Goal: Task Accomplishment & Management: Complete application form

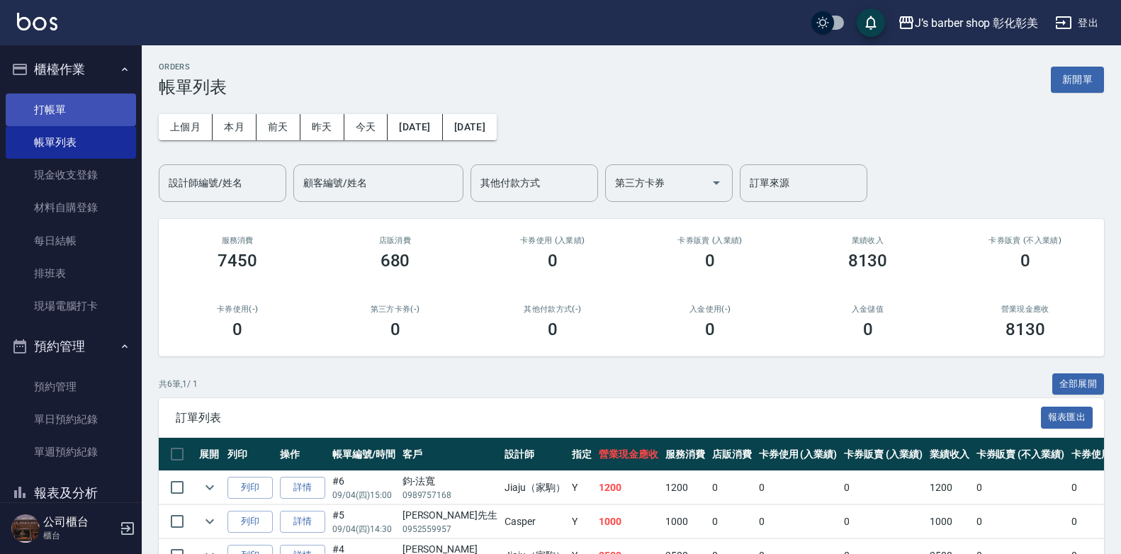
click at [82, 94] on link "打帳單" at bounding box center [71, 110] width 130 height 33
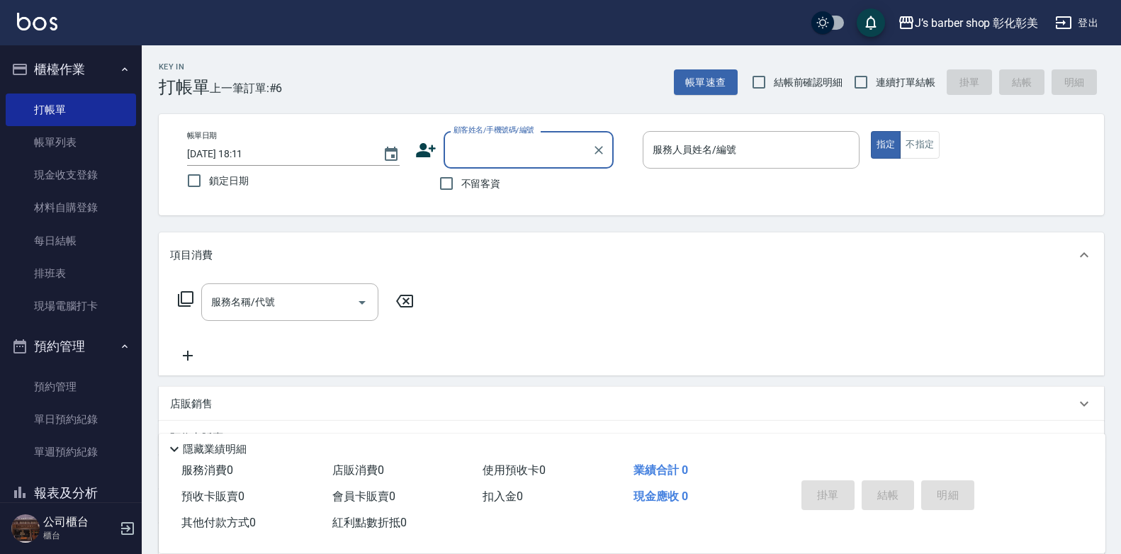
click at [245, 152] on input "[DATE] 18:11" at bounding box center [277, 153] width 181 height 23
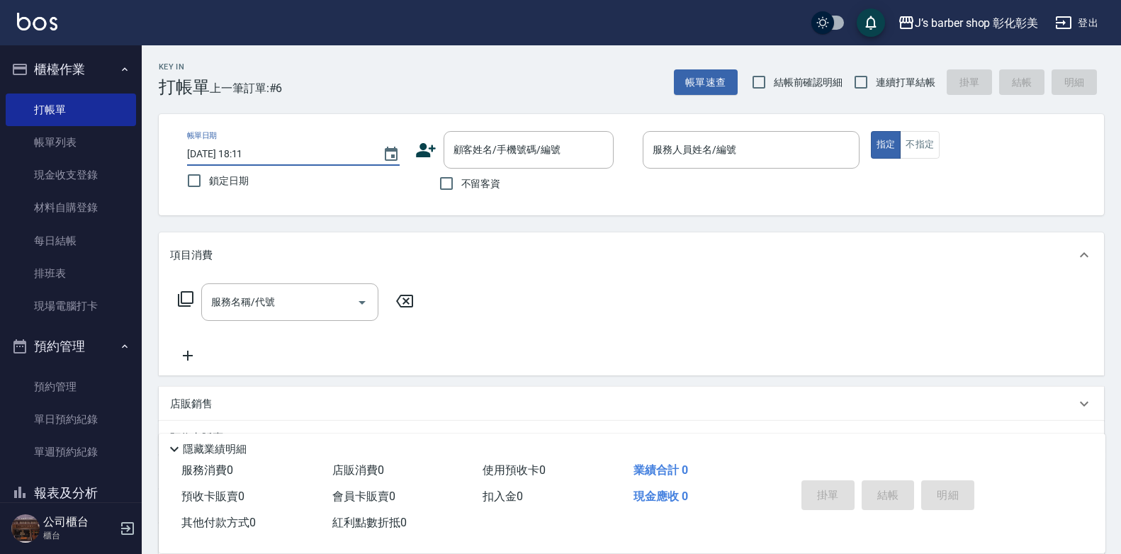
click at [245, 152] on input "[DATE] 18:11" at bounding box center [277, 153] width 181 height 23
click at [471, 168] on div "顧客姓名/手機號碼/編號" at bounding box center [529, 150] width 170 height 38
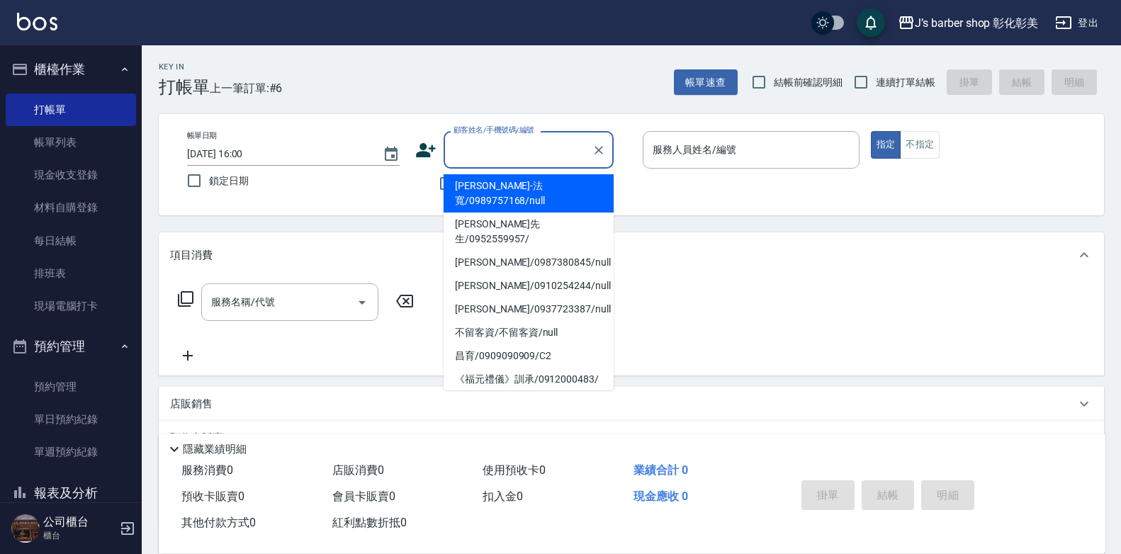
click at [266, 151] on input "[DATE] 16:00" at bounding box center [277, 153] width 181 height 23
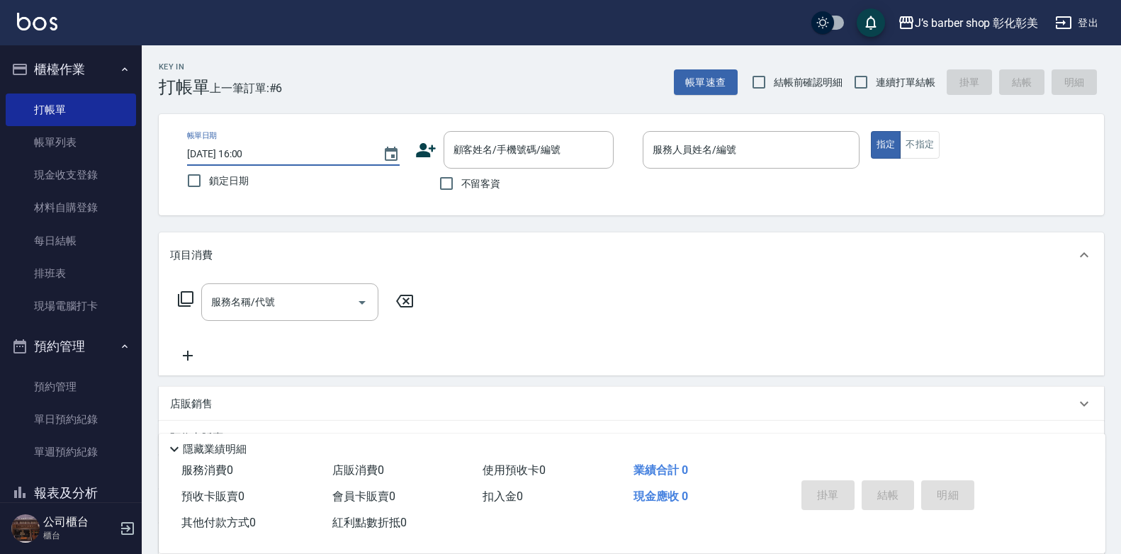
click at [266, 151] on input "[DATE] 16:00" at bounding box center [277, 153] width 181 height 23
click at [252, 152] on input "[DATE] 16:00" at bounding box center [277, 153] width 181 height 23
click at [255, 152] on input "[DATE] 16:00" at bounding box center [277, 153] width 181 height 23
type input "[DATE] 16:30"
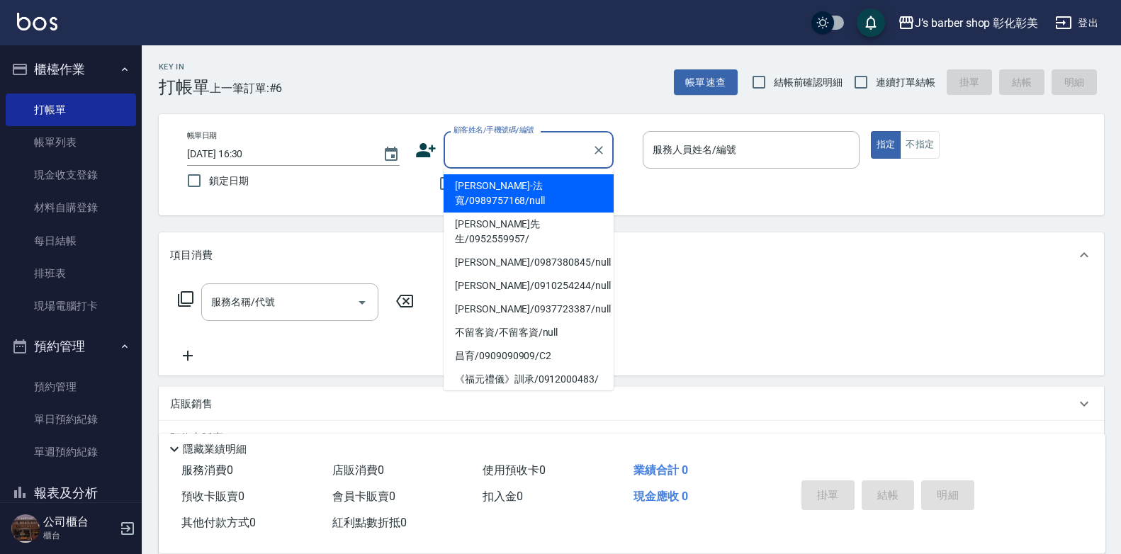
click at [481, 142] on input "顧客姓名/手機號碼/編號" at bounding box center [518, 149] width 136 height 25
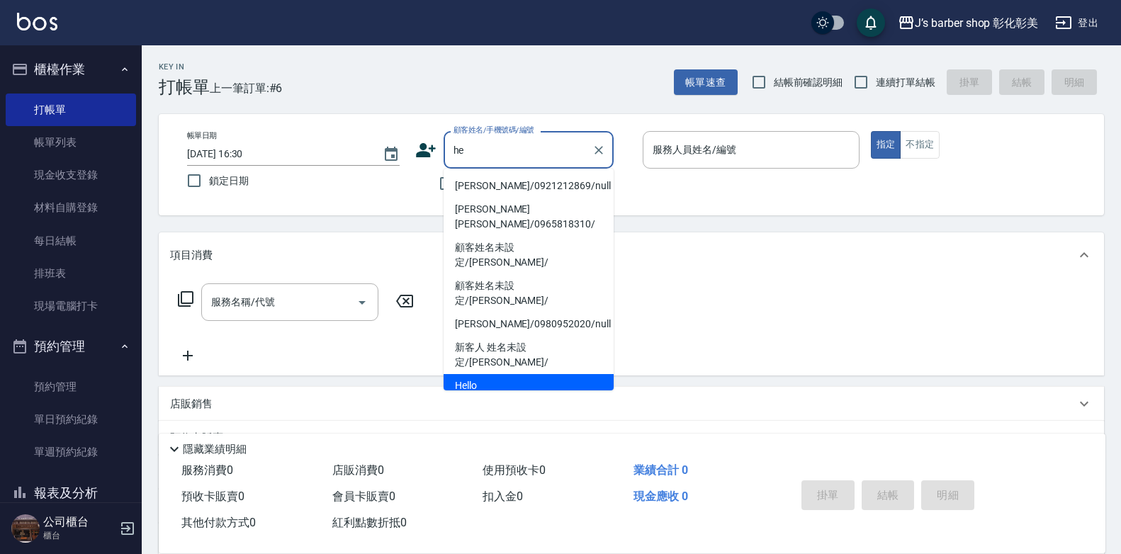
click at [484, 374] on li "Hello（[PERSON_NAME]）/0917981971/null" at bounding box center [529, 393] width 170 height 38
click at [484, 340] on div "服務名稱/代號 服務名稱/代號" at bounding box center [631, 327] width 945 height 98
type input "Hello（[PERSON_NAME]）/0917981971/null"
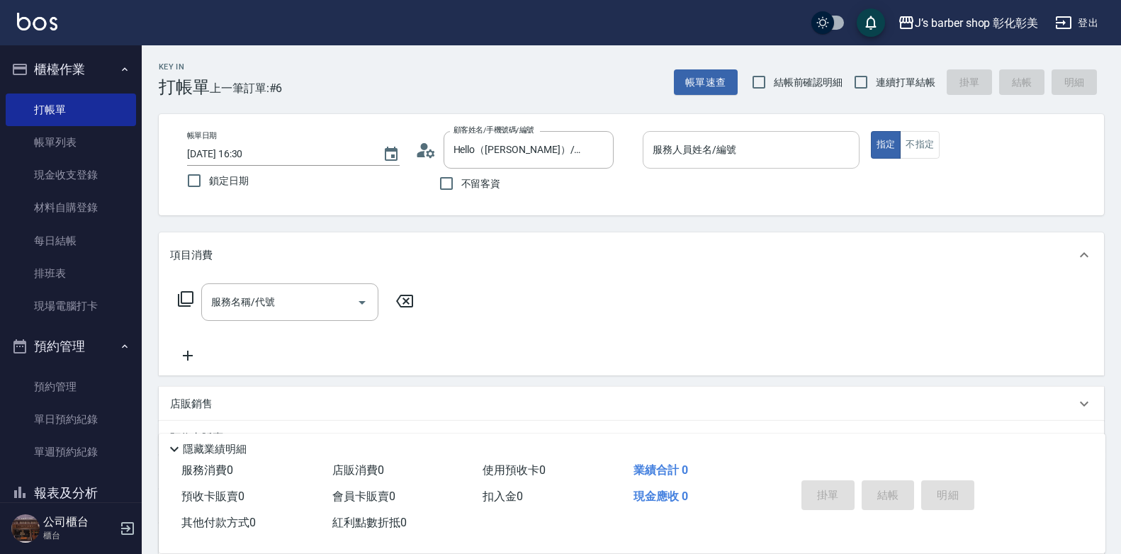
click at [758, 141] on input "服務人員姓名/編號" at bounding box center [751, 149] width 204 height 25
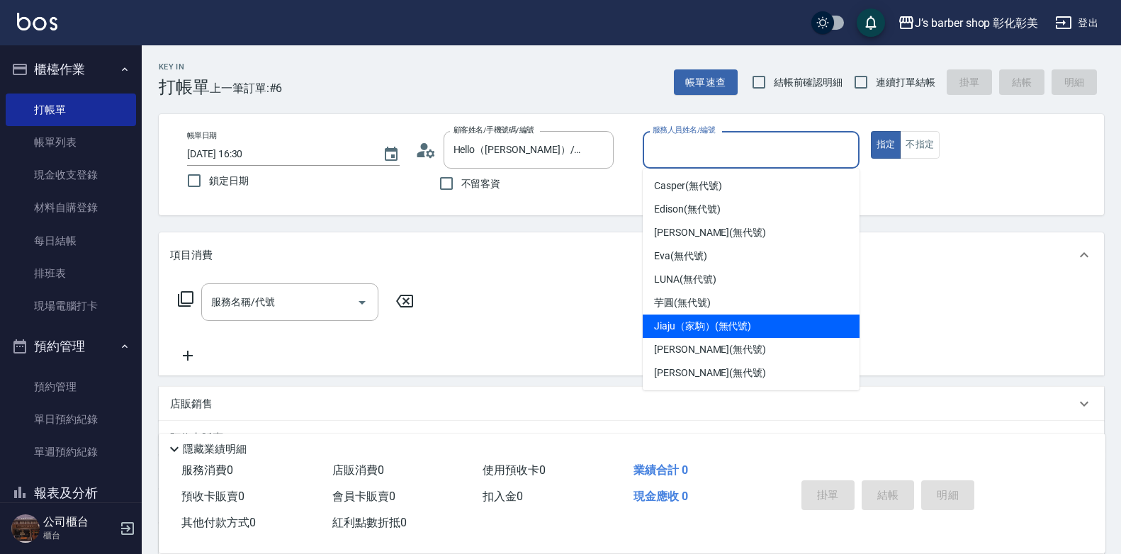
click at [700, 331] on span "Jiaju（家駒） (無代號)" at bounding box center [702, 326] width 97 height 15
type input "Jiaju（家駒）(無代號)"
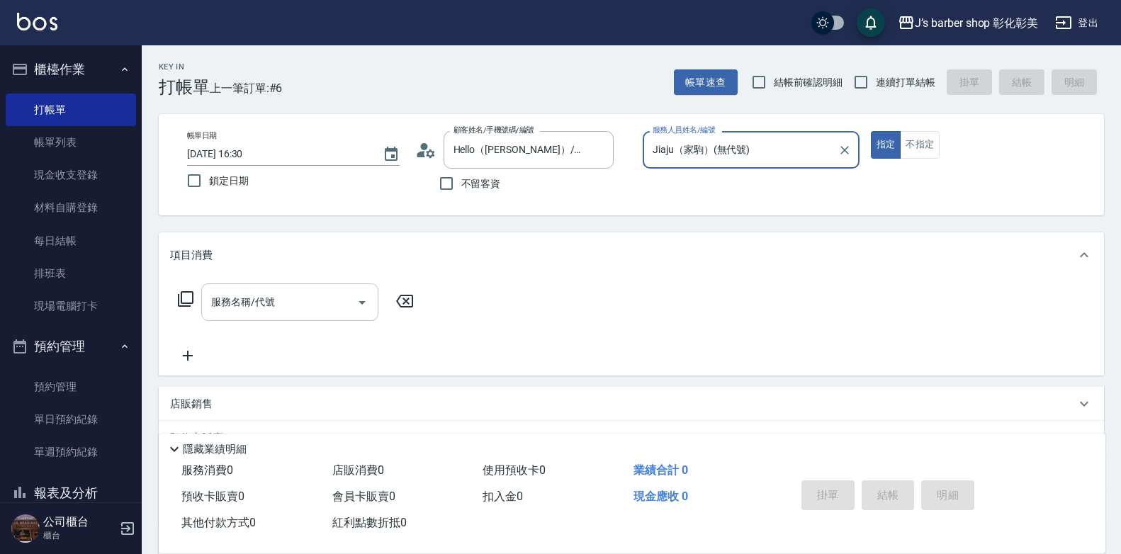
click at [349, 300] on input "服務名稱/代號" at bounding box center [279, 302] width 143 height 25
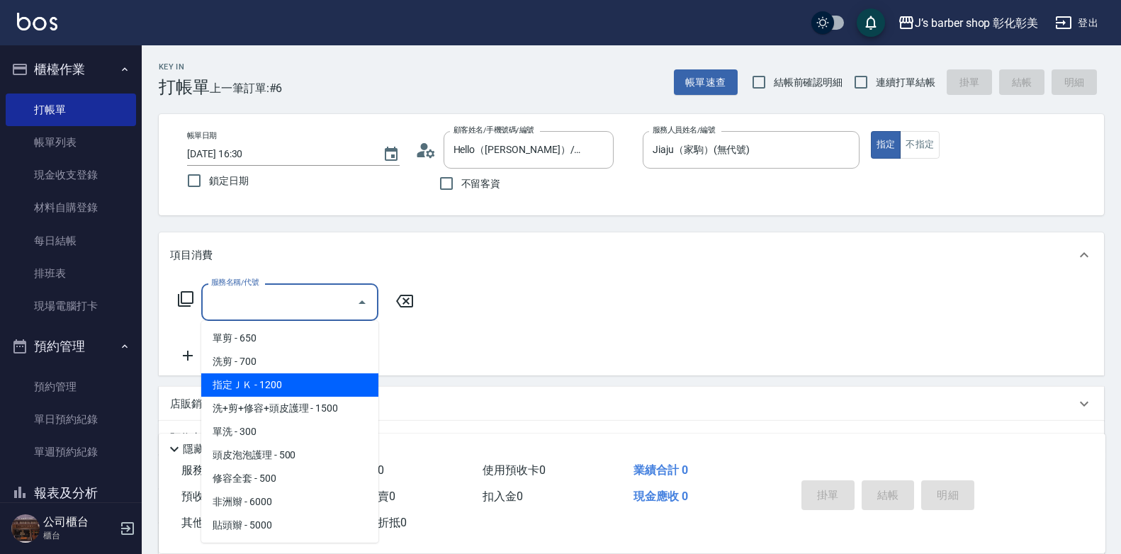
click at [281, 383] on span "指定ＪＫ - 1200" at bounding box center [289, 385] width 177 height 23
type input "指定ＪＫ(102)"
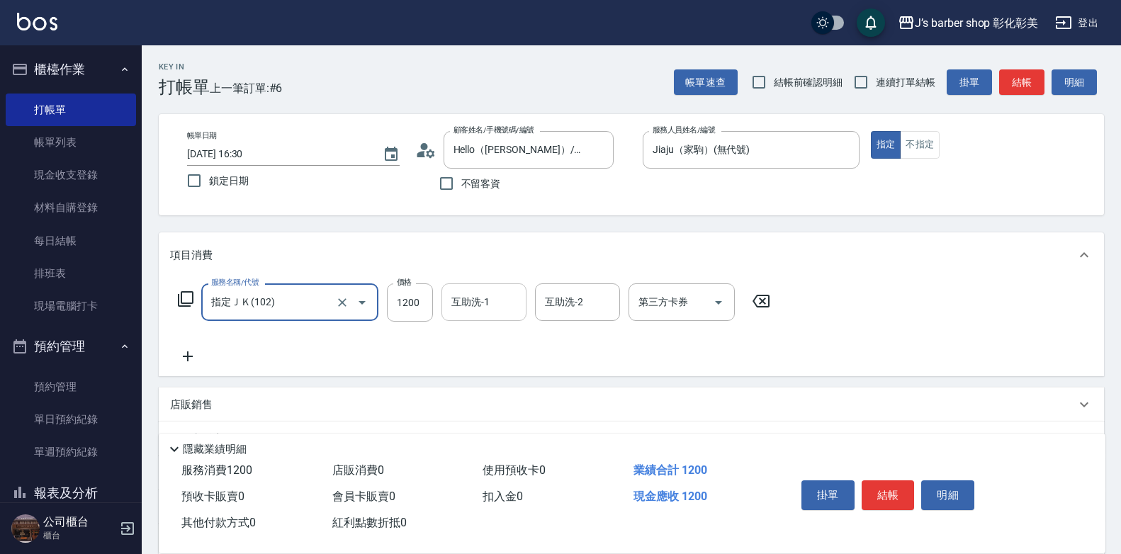
click at [485, 303] on div "互助洗-1 互助洗-1" at bounding box center [484, 302] width 85 height 38
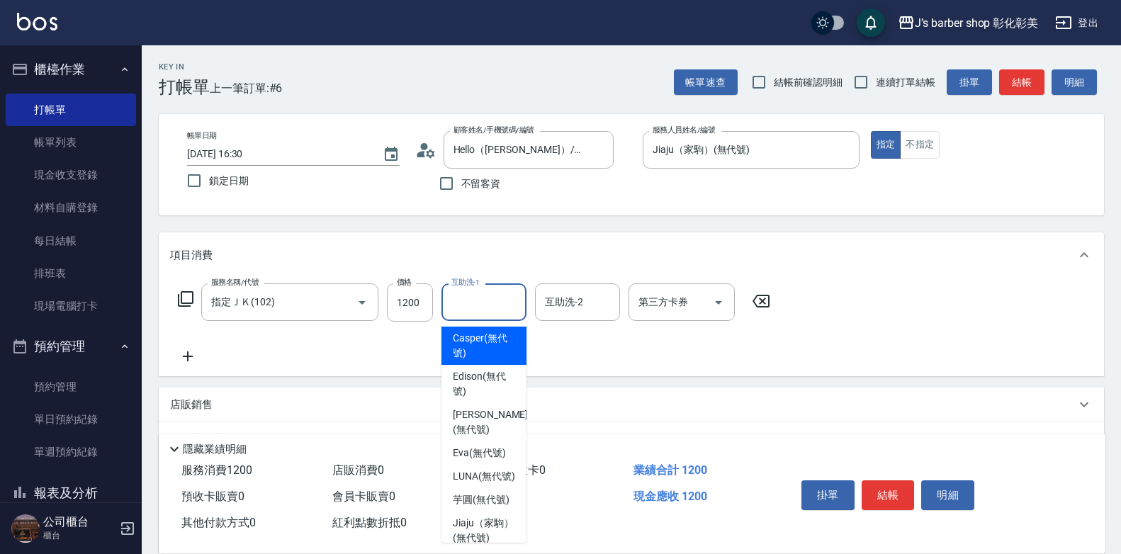
click at [480, 288] on label "互助洗-1" at bounding box center [465, 282] width 28 height 11
click at [485, 303] on input "互助洗-1" at bounding box center [484, 302] width 72 height 25
click at [481, 361] on div "Casper (無代號)" at bounding box center [484, 346] width 85 height 38
type input "Casper(無代號)"
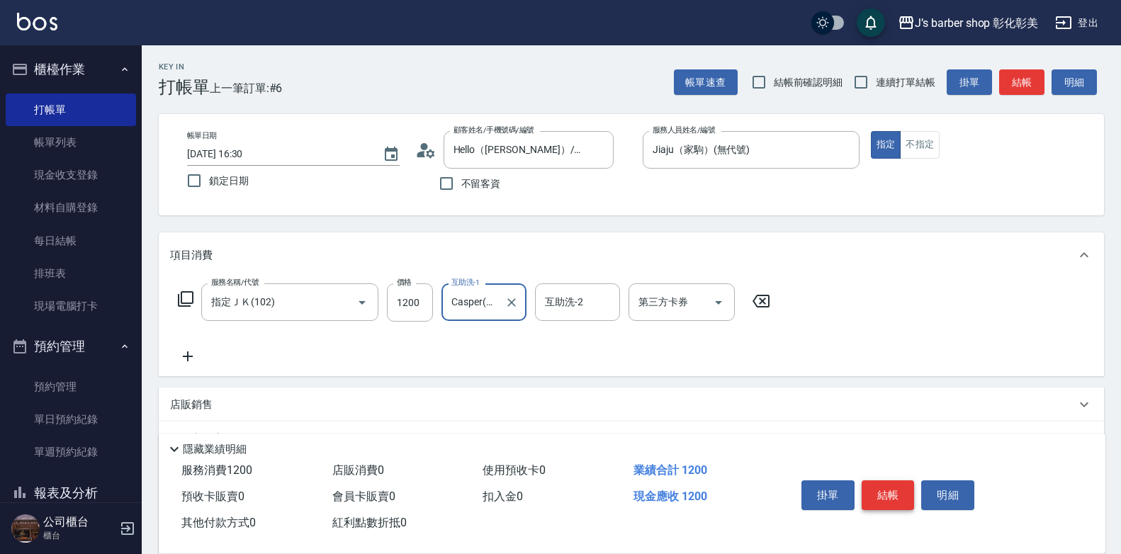
click at [904, 484] on button "結帳" at bounding box center [888, 496] width 53 height 30
click at [904, 484] on div "掛單 結帳 明細" at bounding box center [888, 497] width 185 height 45
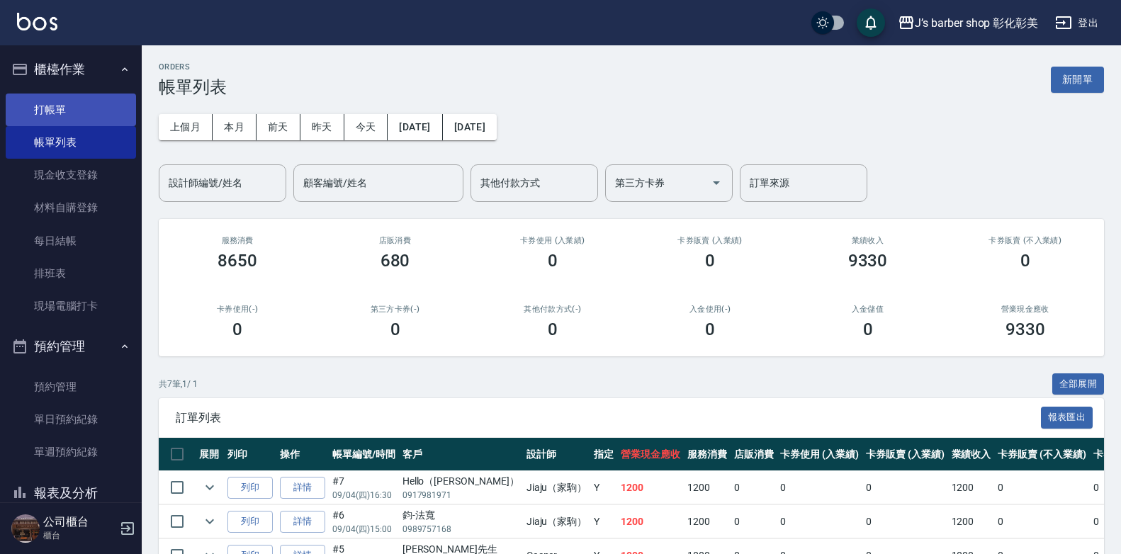
click at [71, 103] on link "打帳單" at bounding box center [71, 110] width 130 height 33
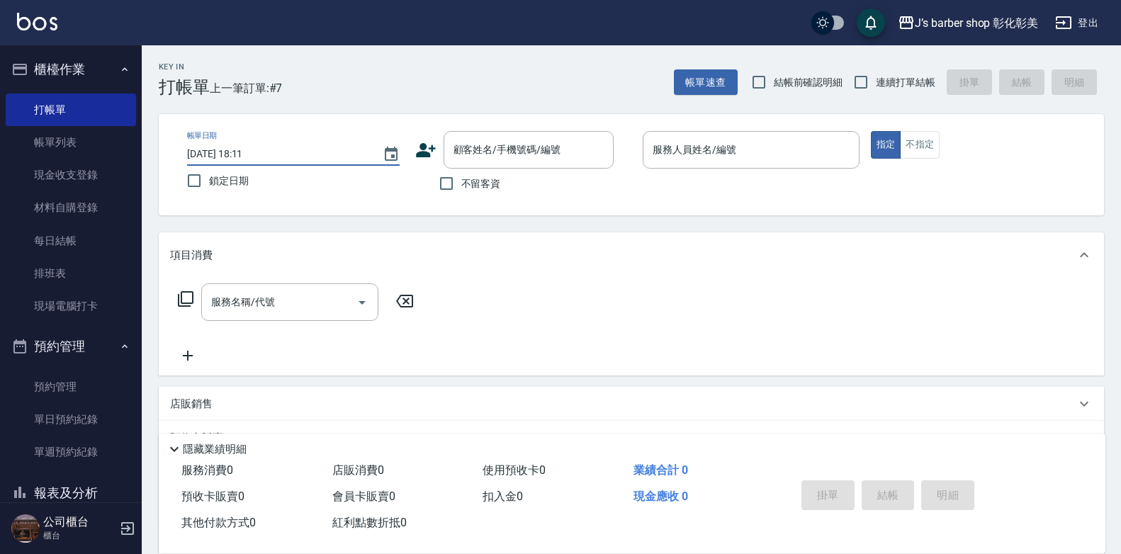
click at [247, 156] on input "[DATE] 18:11" at bounding box center [277, 153] width 181 height 23
click at [532, 169] on div "顧客姓名/手機號碼/編號" at bounding box center [529, 150] width 170 height 38
type input "[DATE] 17:30"
click at [532, 166] on div "顧客姓名/手機號碼/編號" at bounding box center [529, 150] width 170 height 38
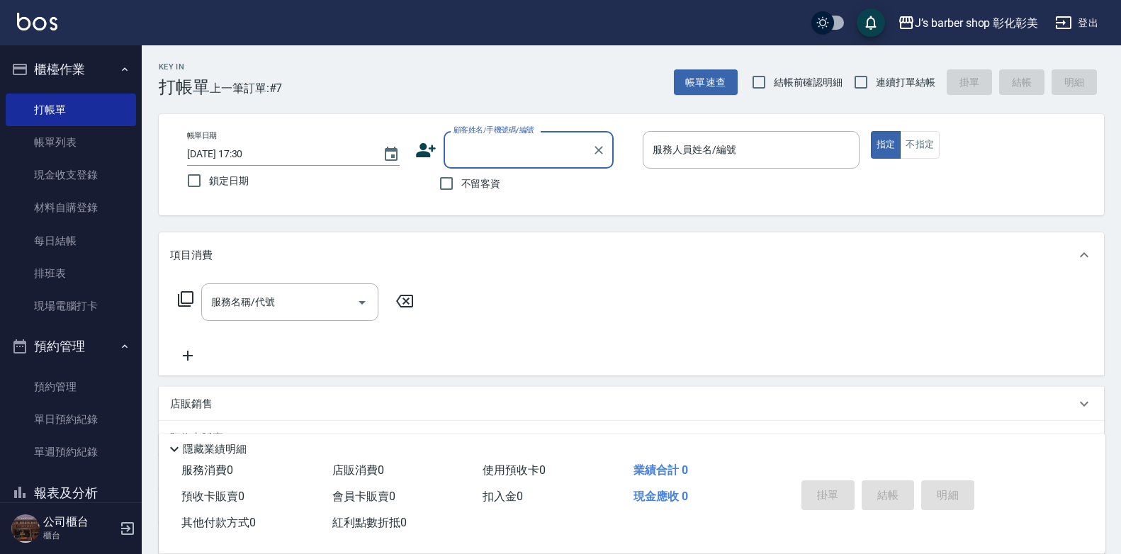
click at [532, 150] on input "顧客姓名/手機號碼/編號" at bounding box center [518, 149] width 136 height 25
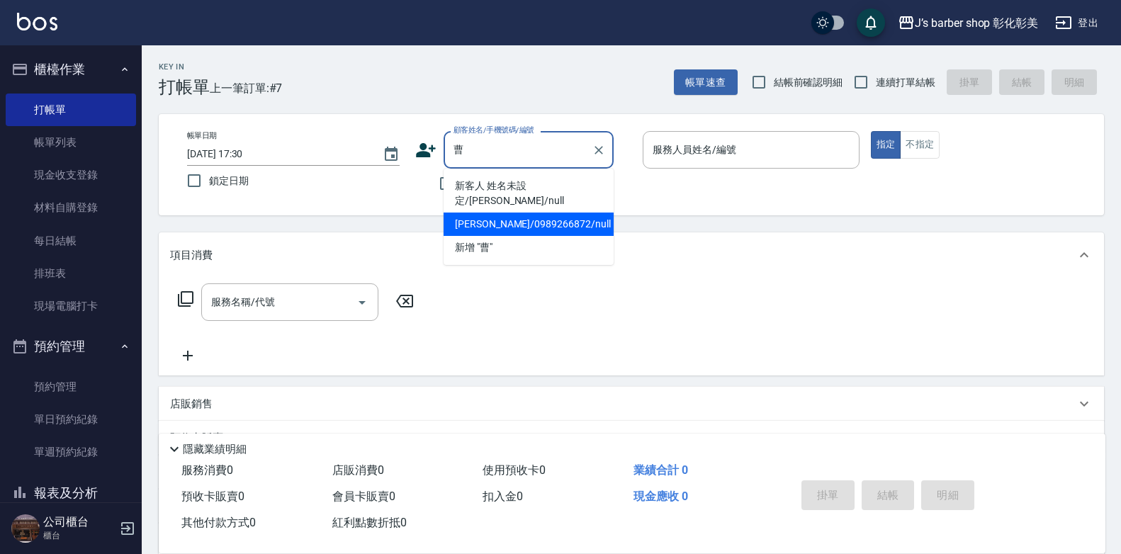
click at [514, 213] on li "[PERSON_NAME]/0989266872/null" at bounding box center [529, 224] width 170 height 23
click at [514, 206] on div "帳單日期 [DATE] 17:30 鎖定日期 顧客姓名/手機號碼/編號 曹 顧客姓名/手機號碼/編號 不留客資 服務人員姓名/編號 服務人員姓名/編號 指定 …" at bounding box center [631, 164] width 945 height 101
type input "[PERSON_NAME]/0989266872/null"
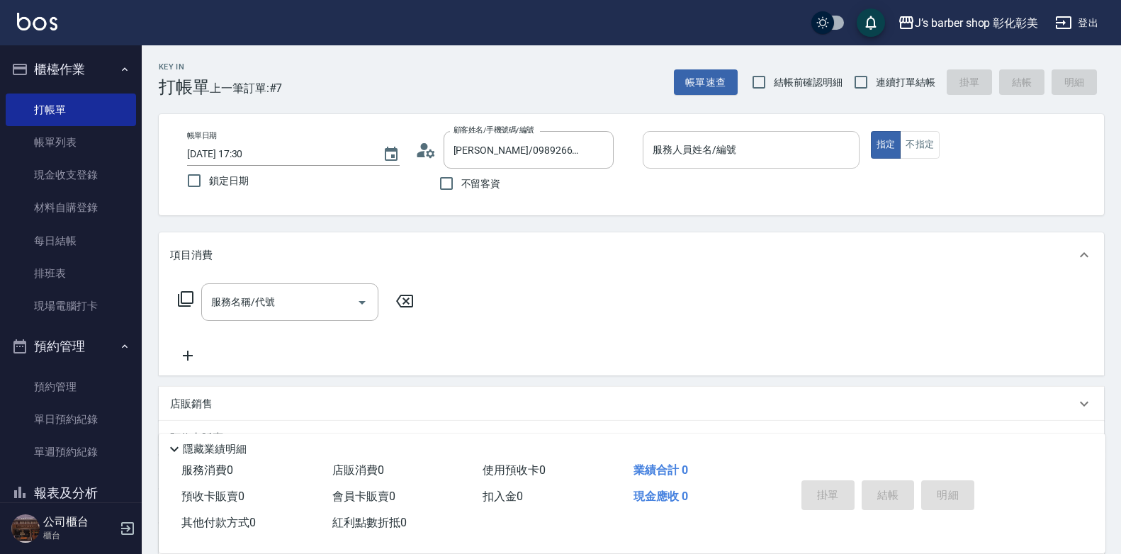
click at [727, 146] on input "服務人員姓名/編號" at bounding box center [751, 149] width 204 height 25
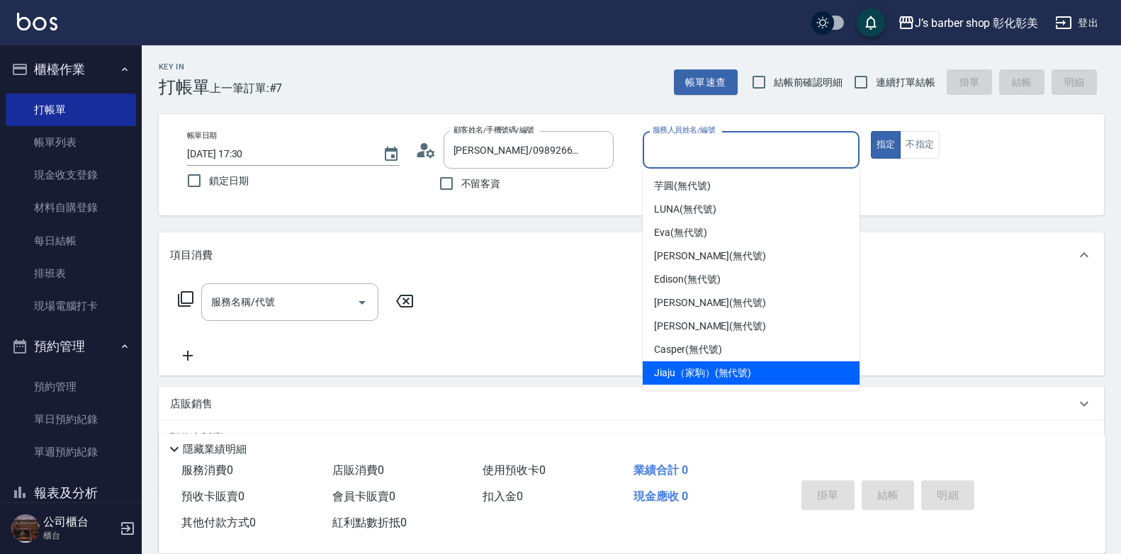
click at [735, 386] on ul "[PERSON_NAME] (無代號) [PERSON_NAME] (無代號) [PERSON_NAME] (無代號) [PERSON_NAME] (無代號)…" at bounding box center [751, 280] width 217 height 222
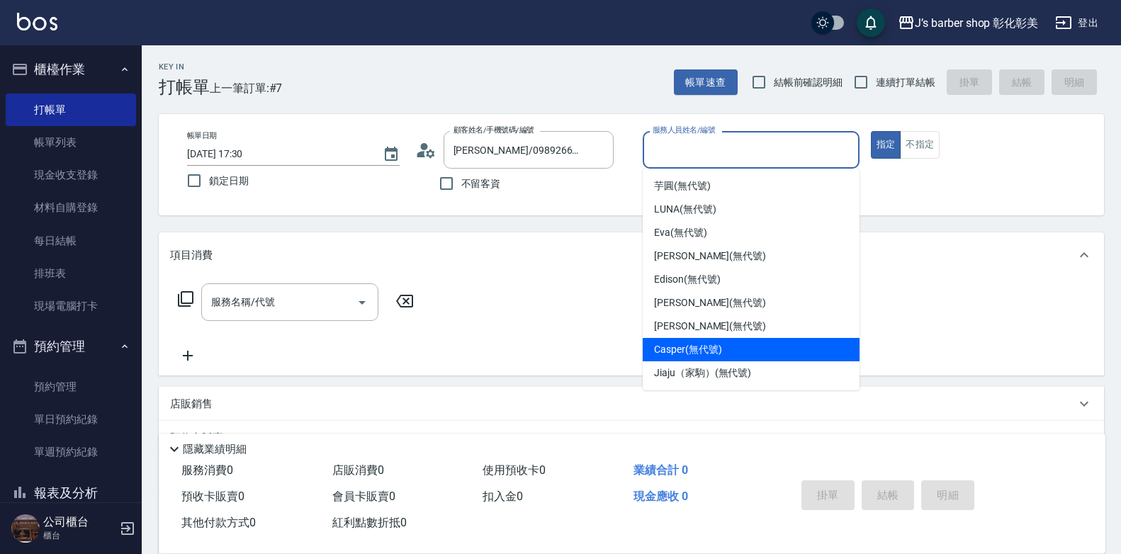
click at [697, 360] on div "Casper (無代號)" at bounding box center [751, 349] width 217 height 23
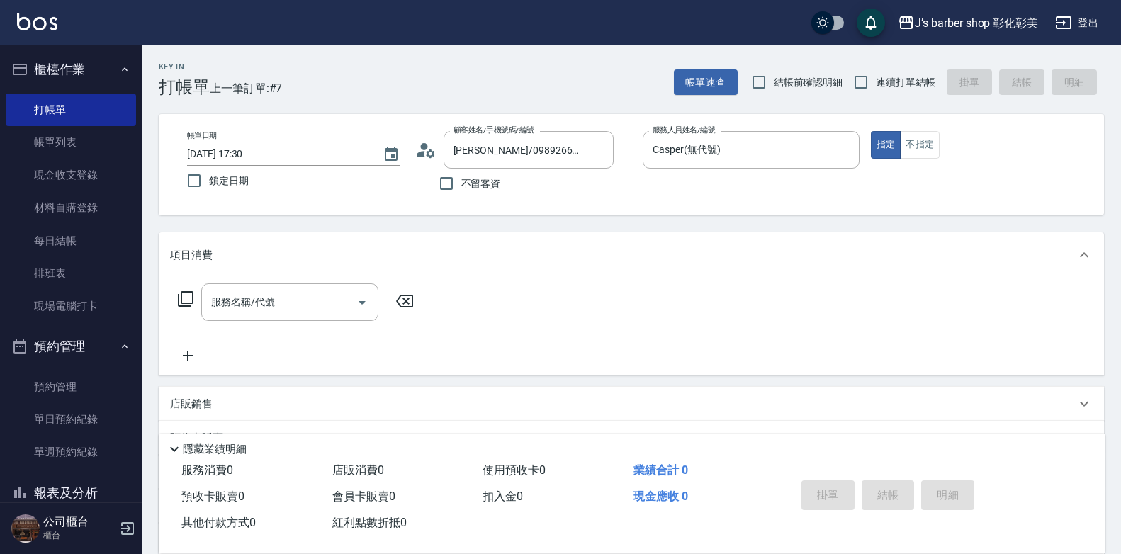
click at [702, 122] on div "帳單日期 [DATE] 17:30 鎖定日期 顧客姓名/手機號碼/編號 [PERSON_NAME]/0989266872/null 顧客姓名/手機號碼/編號 …" at bounding box center [631, 164] width 945 height 101
click at [702, 137] on input "Casper(無代號)" at bounding box center [740, 149] width 183 height 25
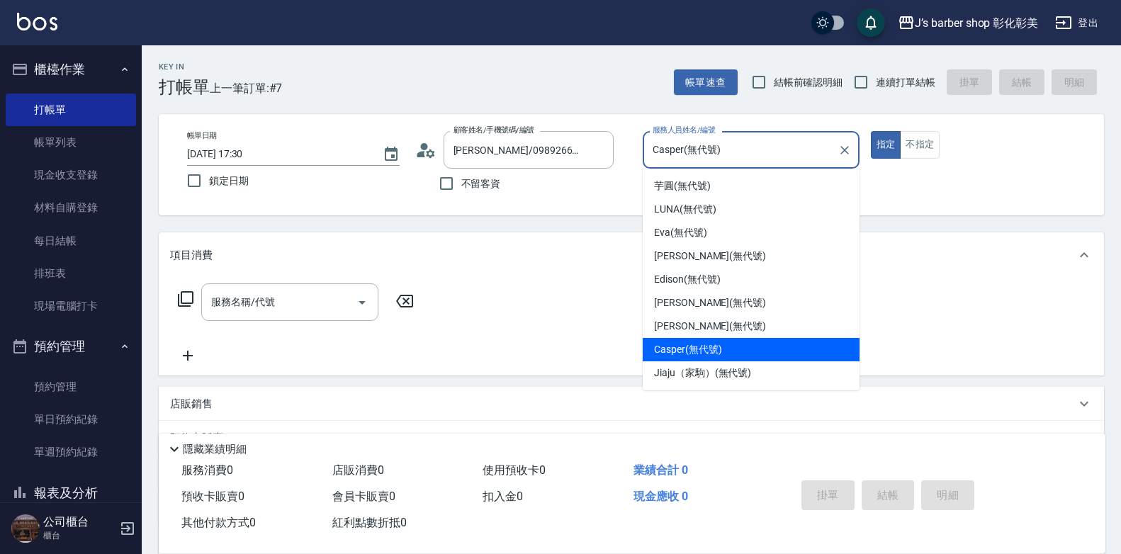
click at [702, 137] on input "Casper(無代號)" at bounding box center [740, 149] width 183 height 25
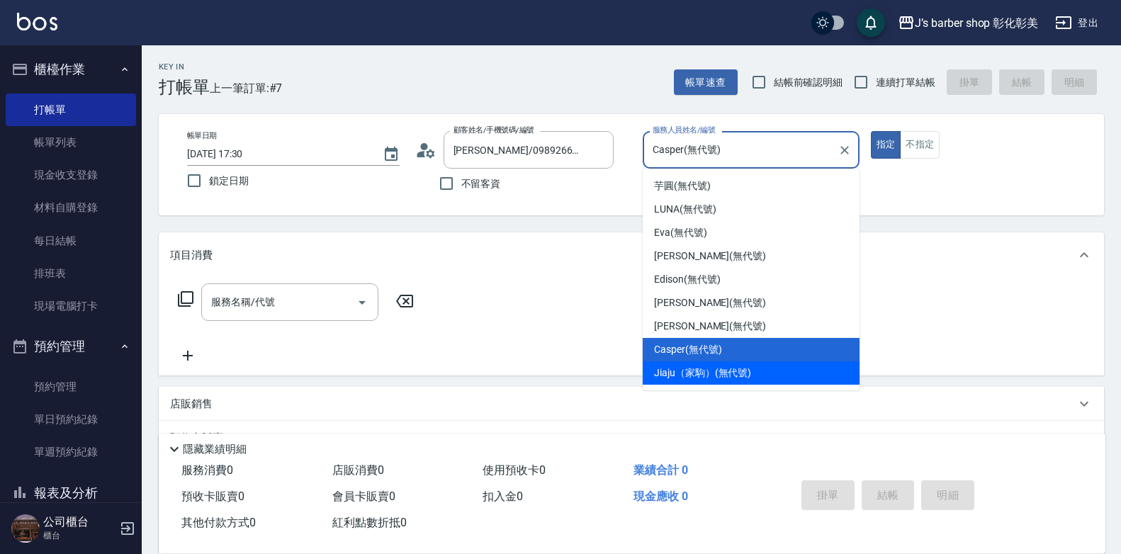
click at [729, 370] on span "Jiaju（家駒） (無代號)" at bounding box center [702, 373] width 97 height 15
type input "Jiaju（家駒）(無代號)"
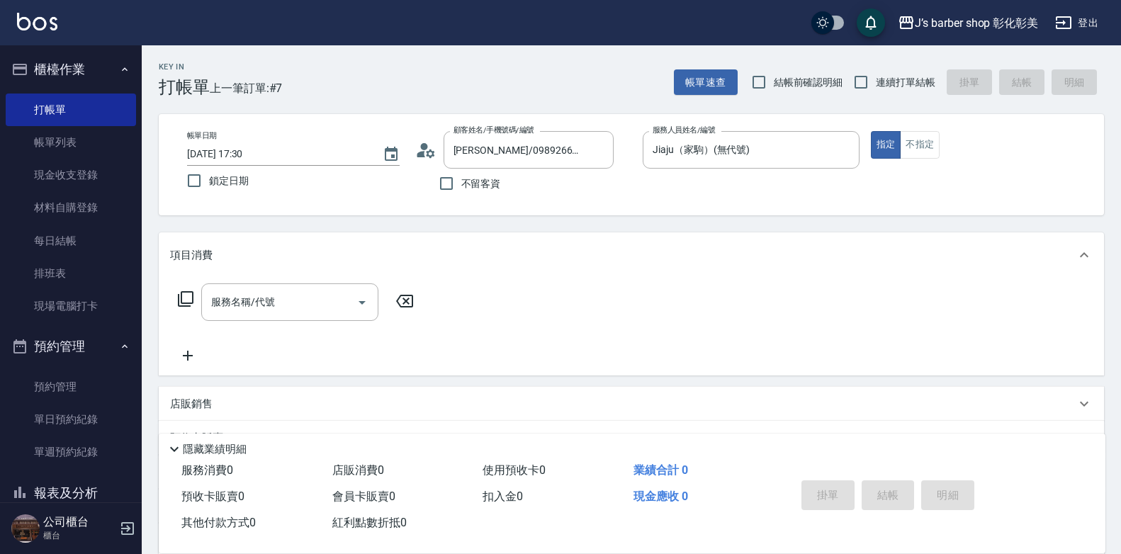
click at [269, 282] on div "服務名稱/代號 服務名稱/代號" at bounding box center [631, 327] width 945 height 98
click at [279, 306] on input "服務名稱/代號" at bounding box center [279, 302] width 143 height 25
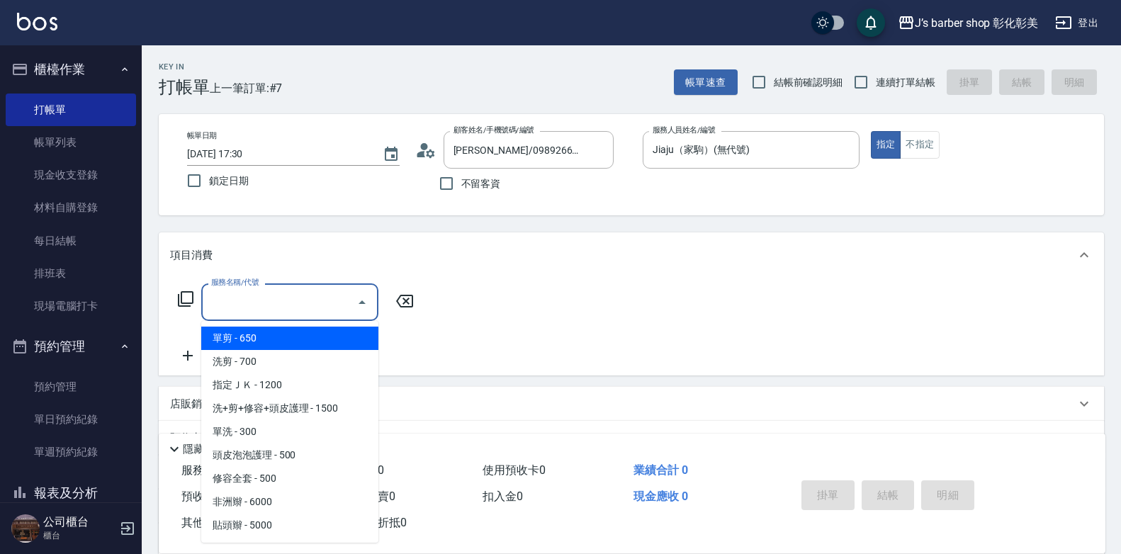
click at [279, 306] on input "服務名稱/代號" at bounding box center [279, 302] width 143 height 25
click at [281, 309] on input "服務名稱/代號" at bounding box center [279, 302] width 143 height 25
click at [291, 346] on span "單剪 - 650" at bounding box center [289, 338] width 177 height 23
type input "單剪(100)"
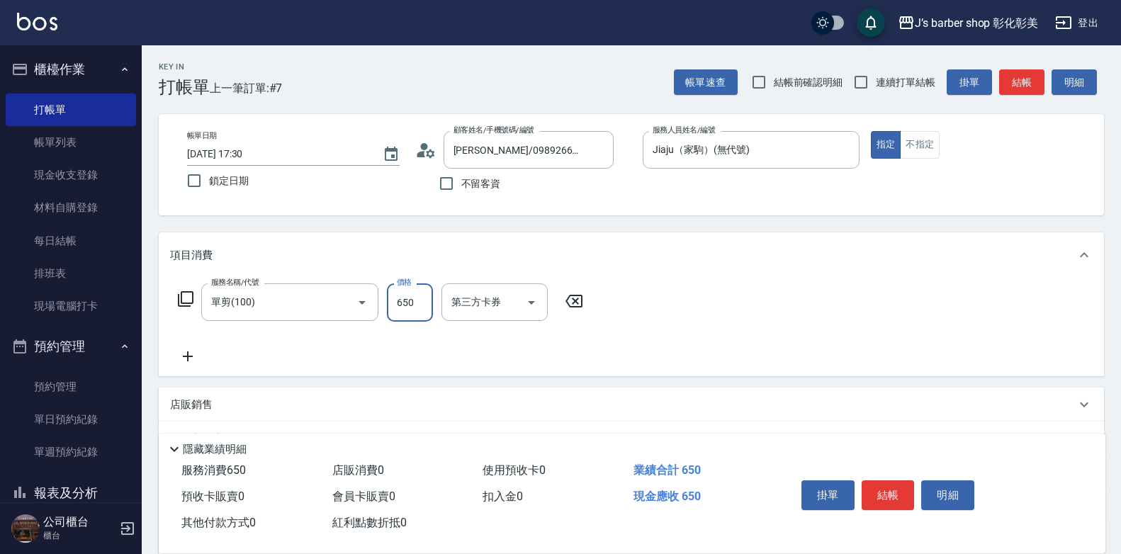
click at [404, 297] on input "650" at bounding box center [410, 302] width 46 height 38
type input "800"
click at [872, 486] on button "結帳" at bounding box center [888, 496] width 53 height 30
click at [872, 486] on div "掛單 結帳 明細" at bounding box center [888, 497] width 185 height 45
